Goal: Navigation & Orientation: Find specific page/section

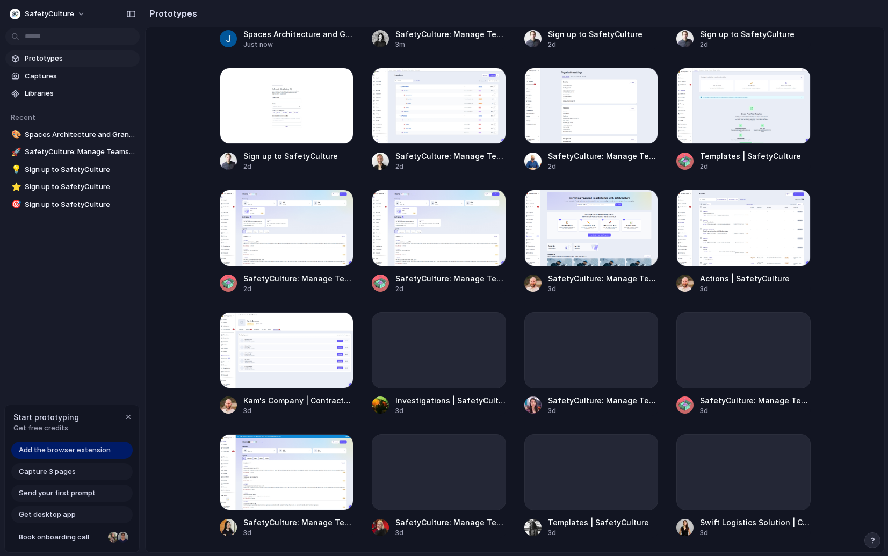
scroll to position [373, 0]
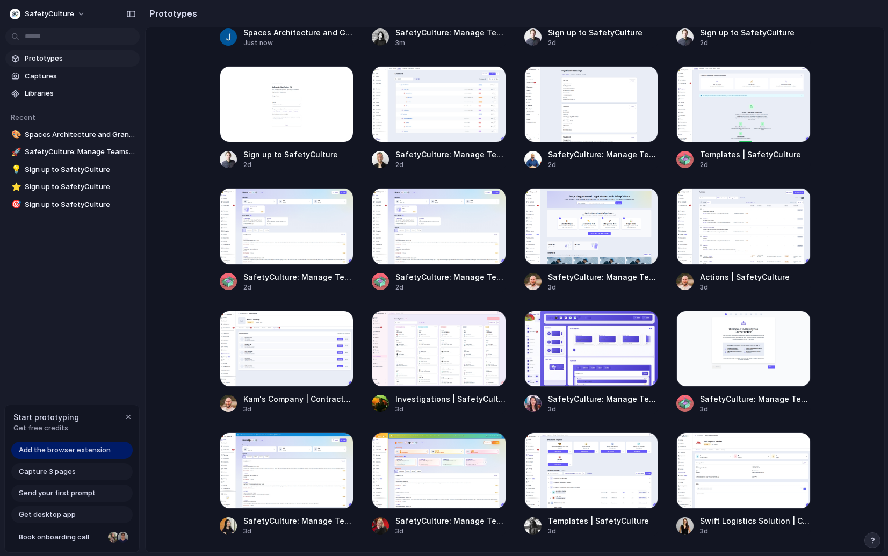
click at [100, 447] on span "Add the browser extension" at bounding box center [65, 450] width 92 height 11
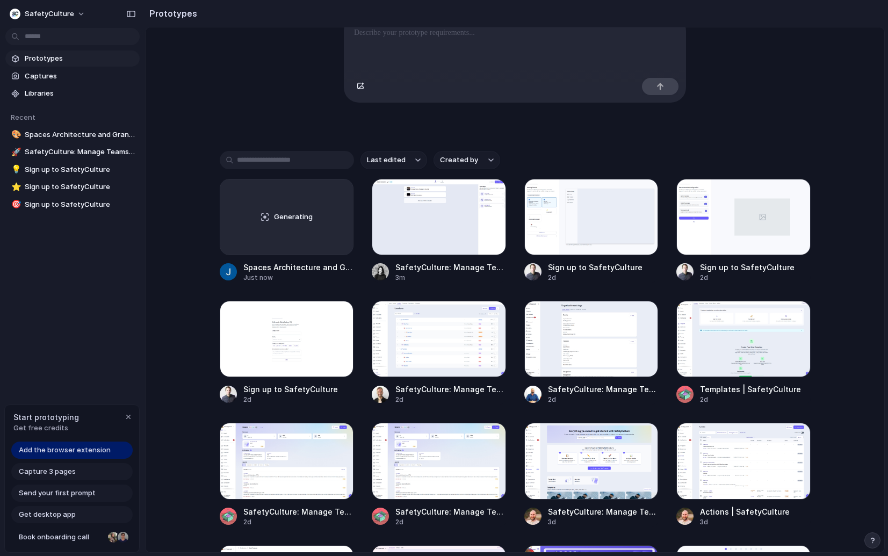
scroll to position [346, 0]
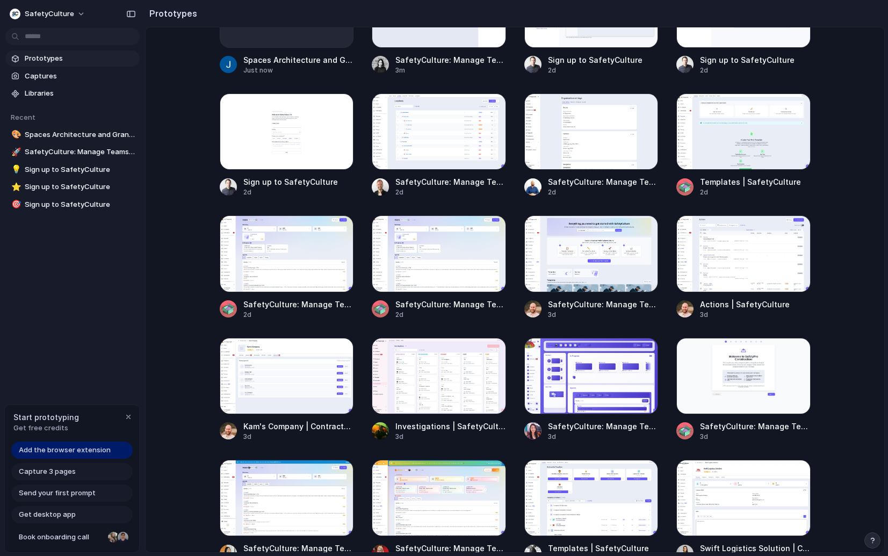
click at [354, 335] on div "Generating Spaces Architecture and Granular Control System Just now SafetyCultu…" at bounding box center [515, 329] width 591 height 714
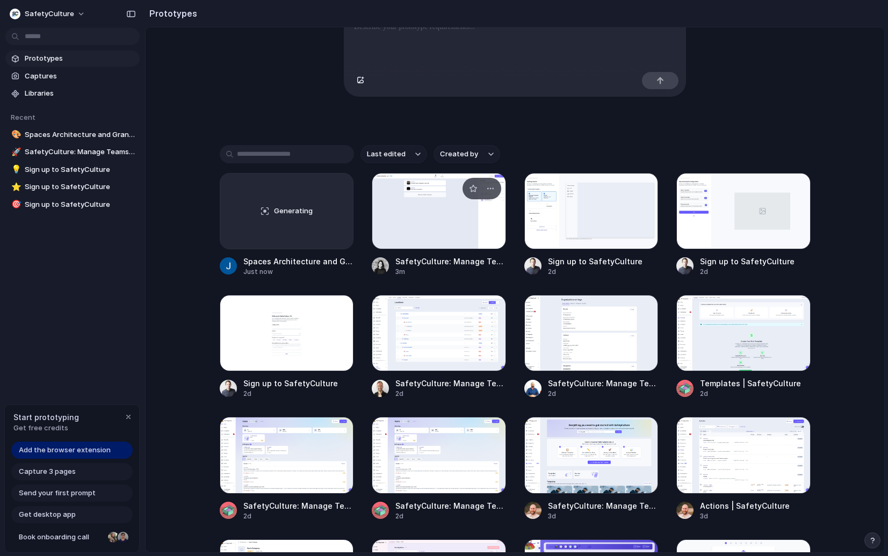
click at [442, 216] on div at bounding box center [439, 211] width 134 height 76
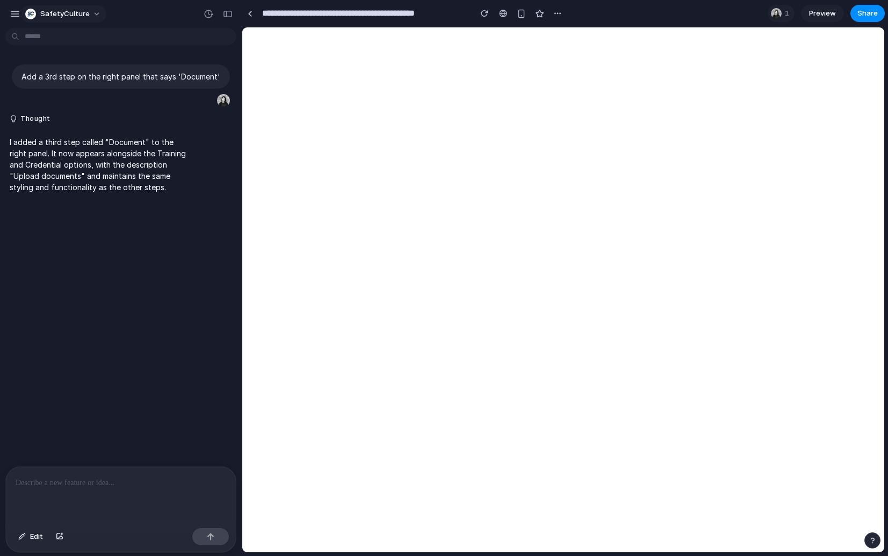
click at [48, 10] on span "SafetyCulture" at bounding box center [64, 14] width 49 height 11
click at [11, 12] on div "Settings Invite members Change theme Sign out" at bounding box center [444, 278] width 888 height 556
click at [14, 16] on div "button" at bounding box center [15, 14] width 10 height 10
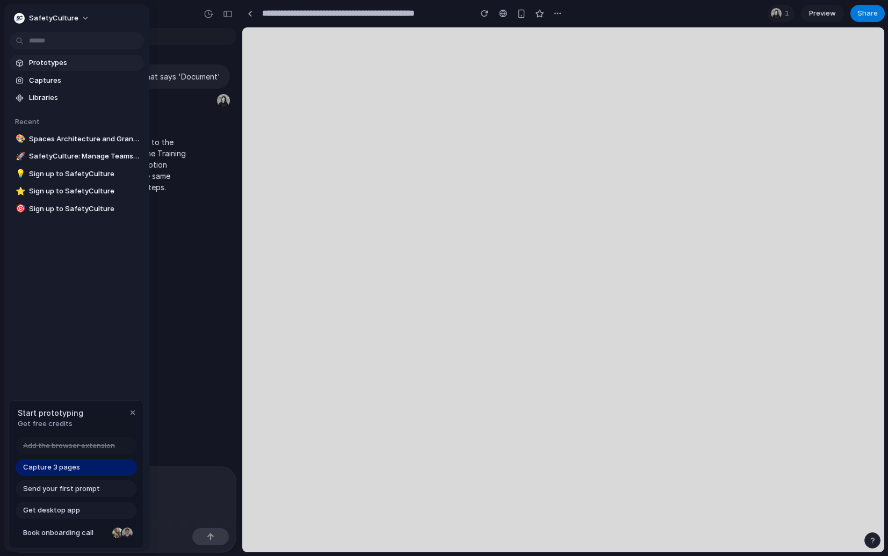
click at [59, 58] on span "Prototypes" at bounding box center [84, 62] width 111 height 11
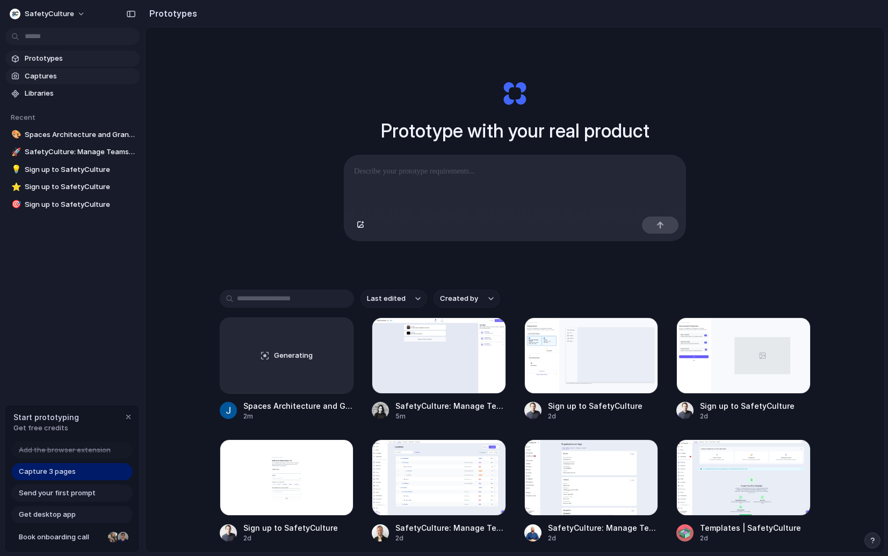
click at [76, 74] on span "Captures" at bounding box center [80, 76] width 111 height 11
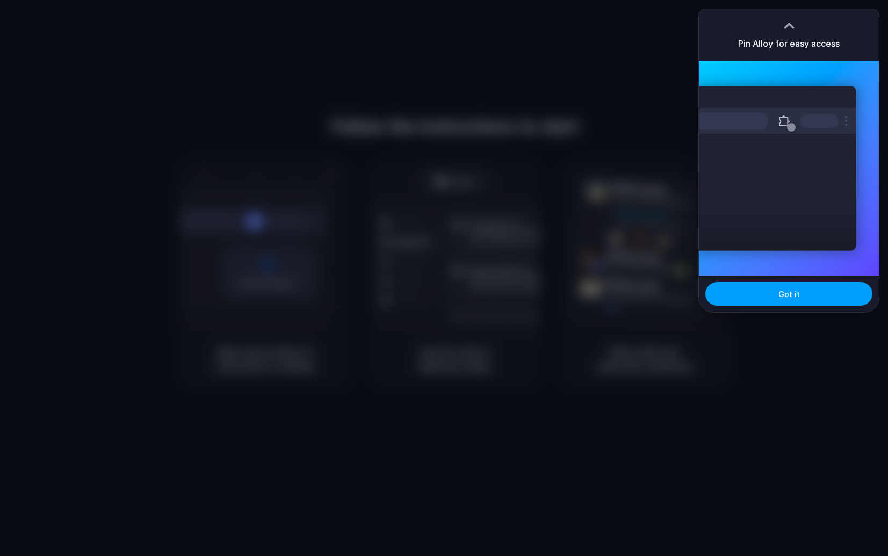
click at [803, 285] on button "Got it" at bounding box center [788, 294] width 167 height 24
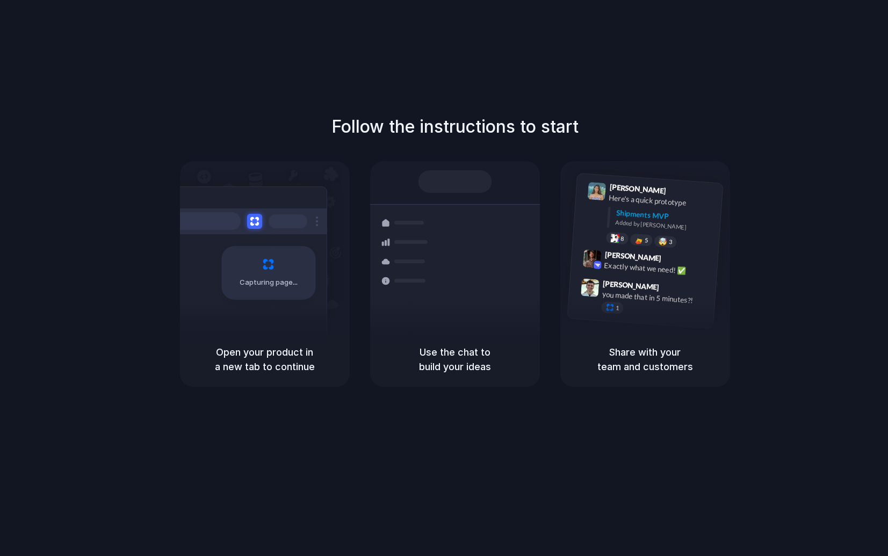
click at [650, 481] on div "Follow the instructions to start Capturing page Open your product in a new tab …" at bounding box center [454, 288] width 909 height 577
